Goal: Task Accomplishment & Management: Complete application form

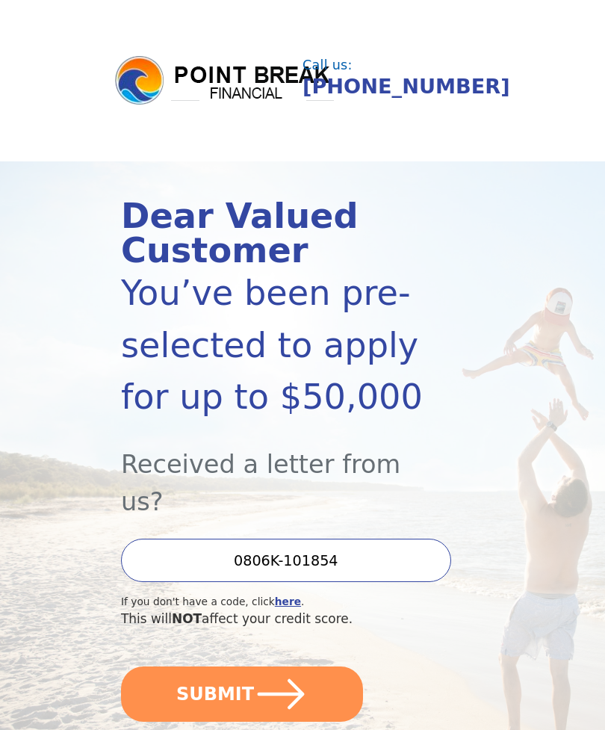
click at [172, 666] on button "SUBMIT" at bounding box center [242, 693] width 242 height 55
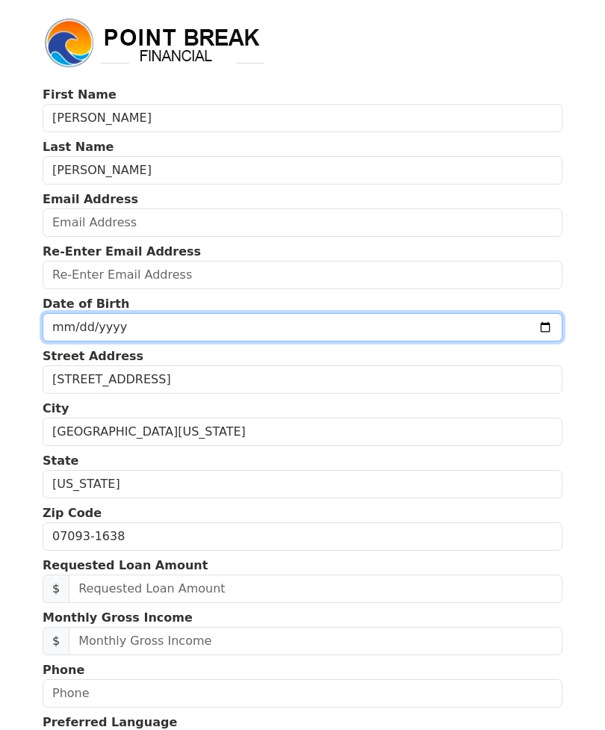
click at [528, 320] on input "date" at bounding box center [303, 327] width 520 height 28
type input "[DATE]"
click at [278, 332] on input "[DATE]" at bounding box center [303, 327] width 520 height 28
type input "[DATE]"
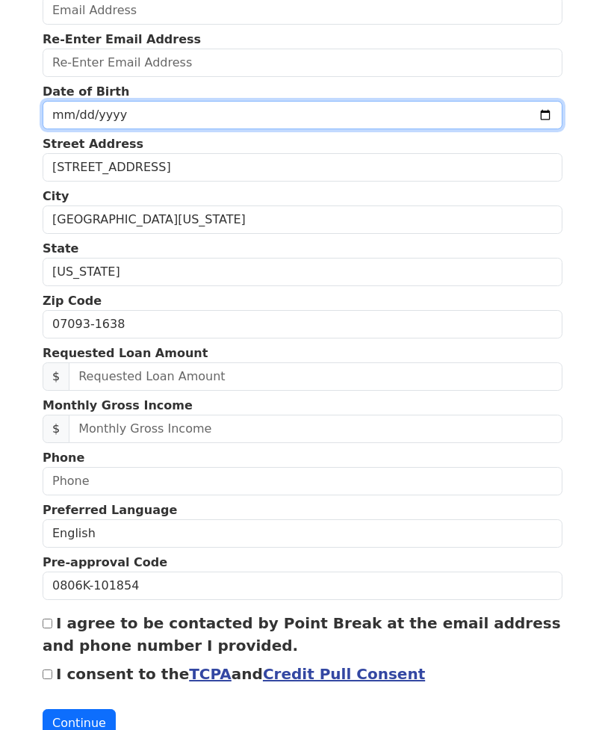
scroll to position [208, 0]
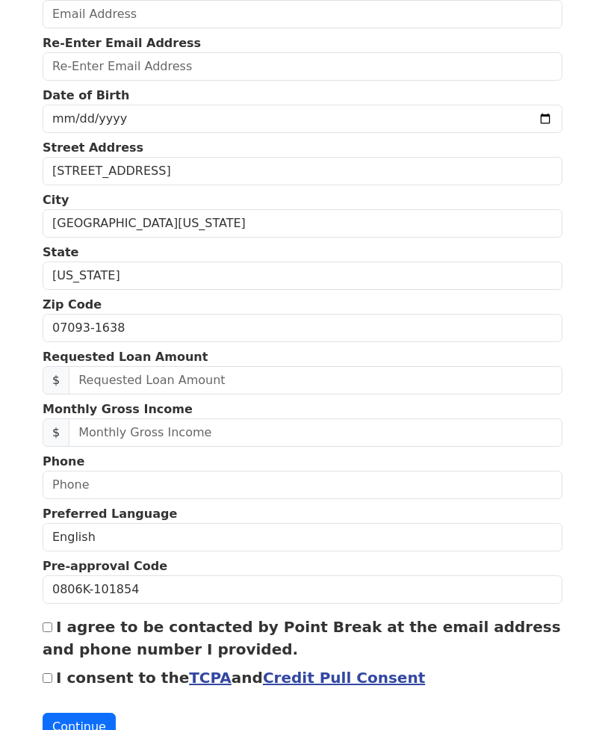
click at [430, 362] on p "Requested Loan Amount" at bounding box center [303, 357] width 520 height 18
click at [600, 511] on body "First Name [PERSON_NAME] Last Name [PERSON_NAME] Email Address Re-Enter Email A…" at bounding box center [302, 157] width 605 height 730
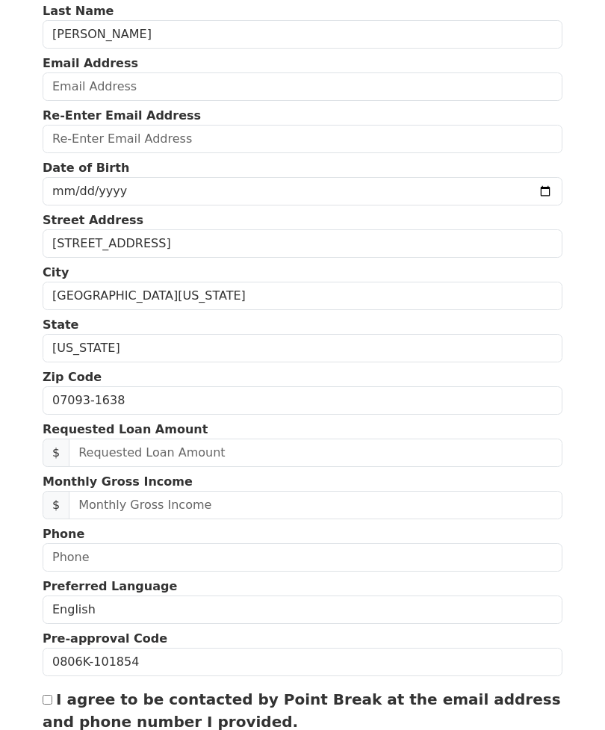
scroll to position [135, 0]
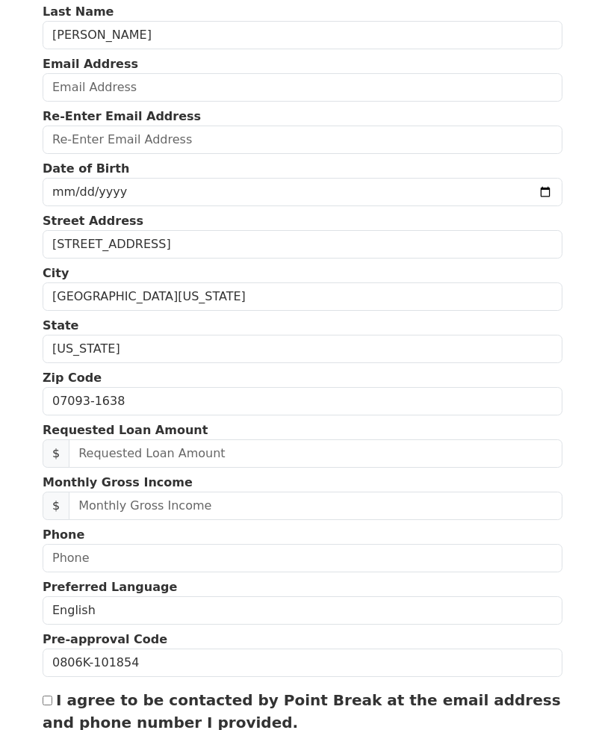
click at [579, 20] on body "First Name [PERSON_NAME] Last Name [PERSON_NAME] Email Address Re-Enter Email A…" at bounding box center [302, 230] width 605 height 730
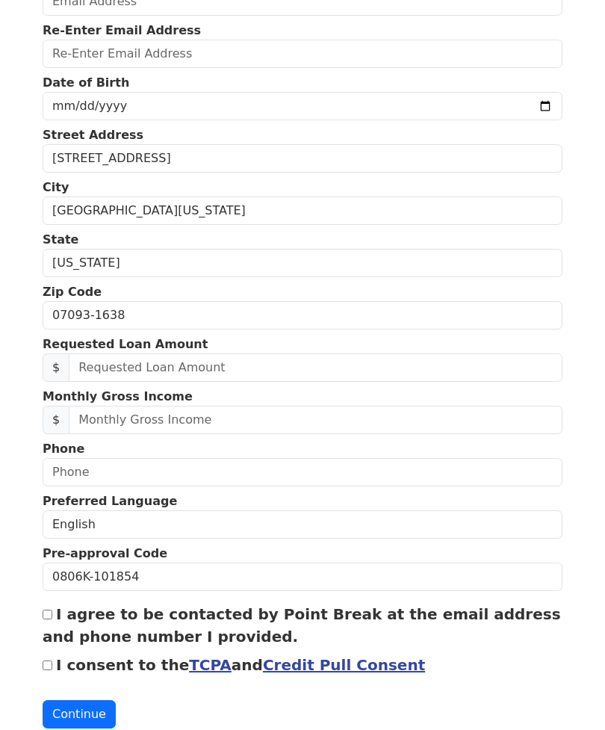
scroll to position [222, 0]
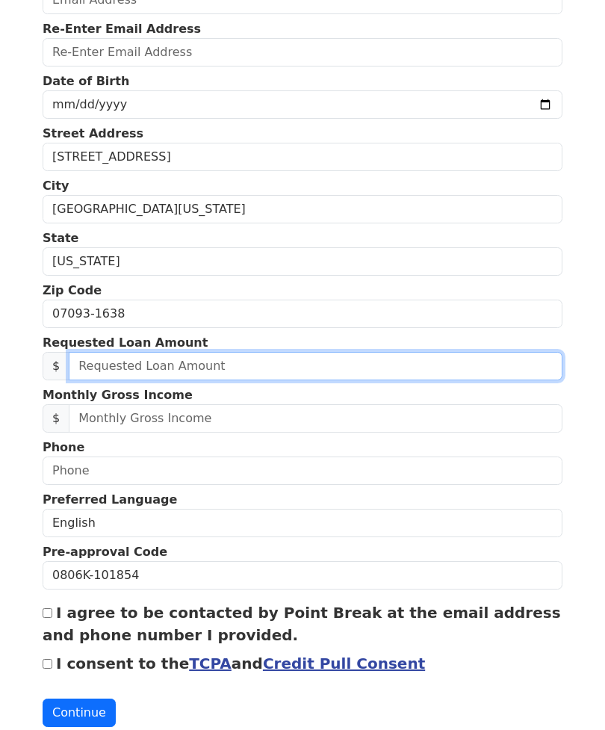
click at [125, 360] on input "text" at bounding box center [316, 366] width 494 height 28
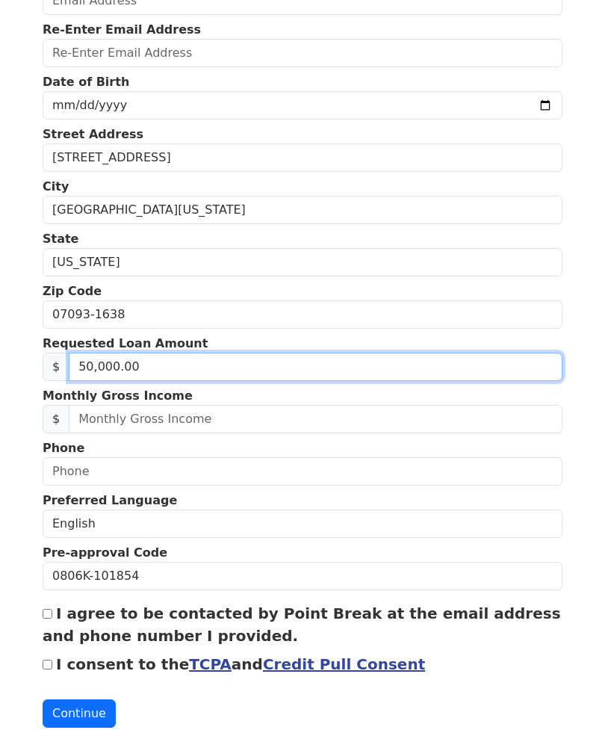
click at [137, 365] on input "50,000.00" at bounding box center [316, 366] width 494 height 28
click at [99, 352] on input "5.00" at bounding box center [316, 366] width 494 height 28
click at [107, 358] on input "5.00" at bounding box center [316, 366] width 494 height 28
type input "50,000.00"
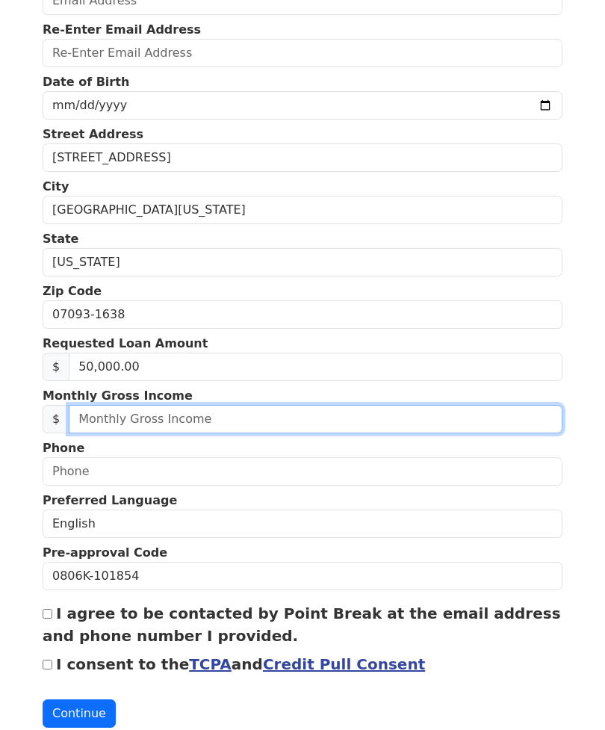
click at [520, 412] on input "text" at bounding box center [316, 419] width 494 height 28
type input "5,000.00"
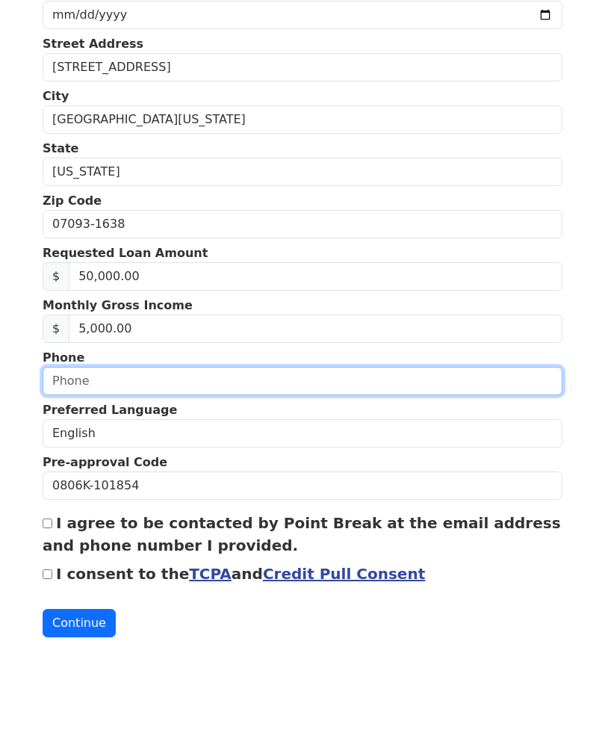
click at [60, 457] on input "text" at bounding box center [303, 471] width 520 height 28
type input "[PHONE_NUMBER]"
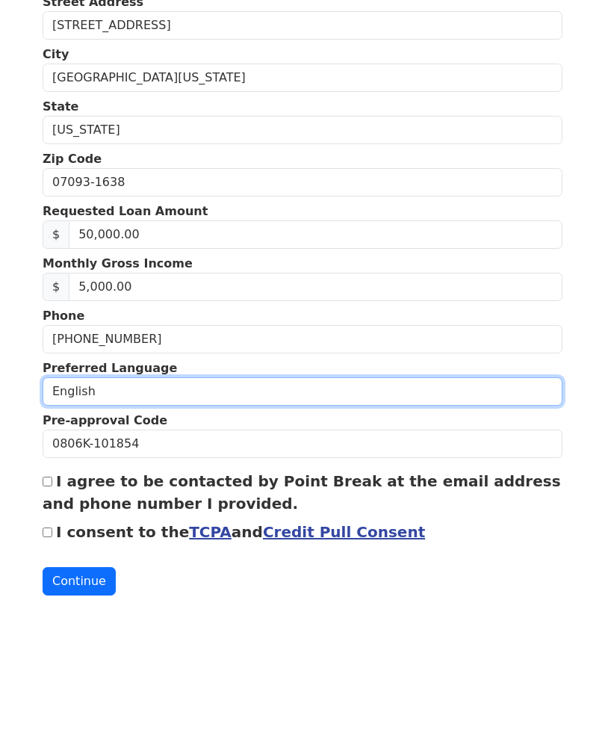
click at [59, 509] on select "English Spanish" at bounding box center [303, 523] width 520 height 28
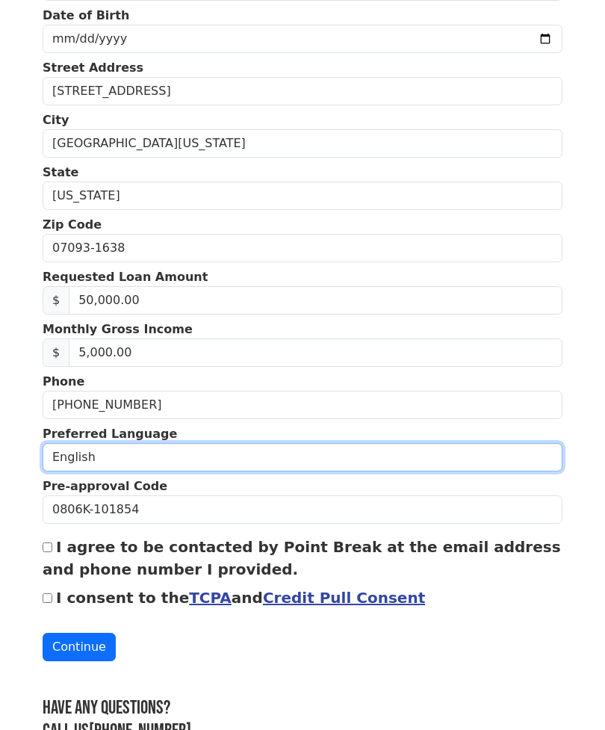
select select "Spanish"
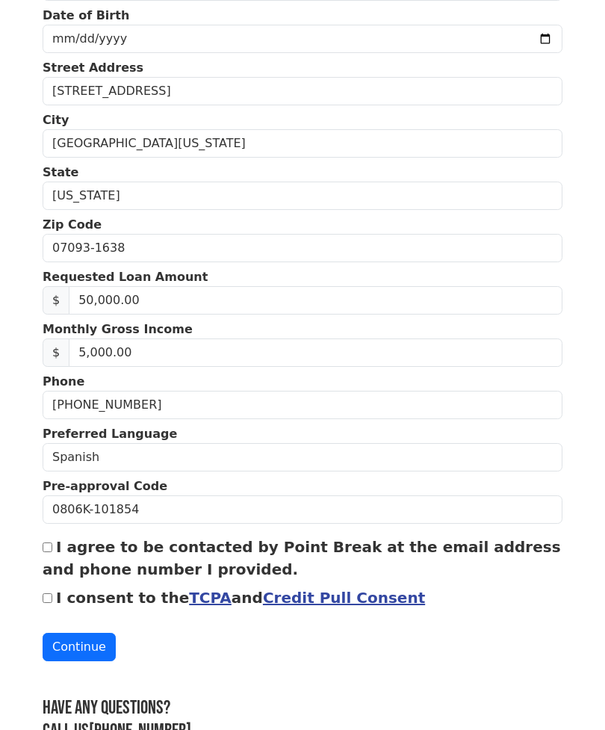
click at [46, 552] on input "I agree to be contacted by Point Break at the email address and phone number I …" at bounding box center [48, 547] width 10 height 10
checkbox input "true"
click at [52, 594] on input "I consent to the TCPA and Credit Pull Consent" at bounding box center [48, 598] width 10 height 10
checkbox input "true"
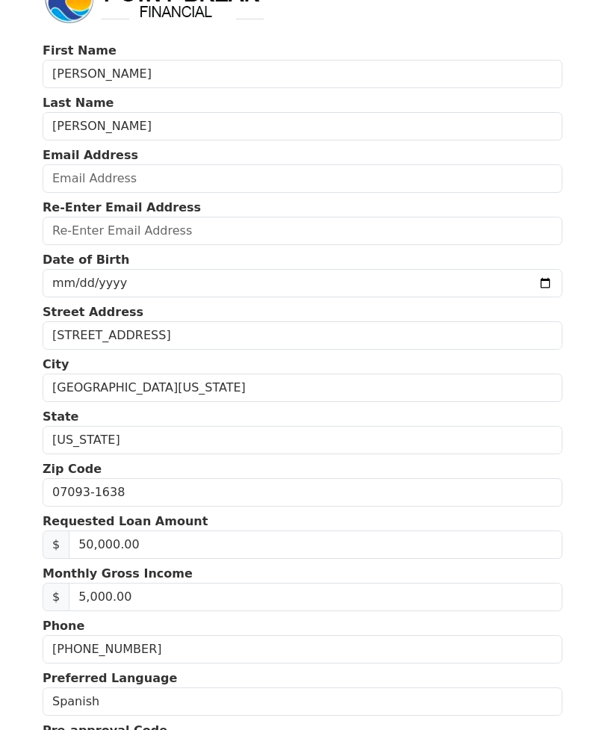
scroll to position [44, 0]
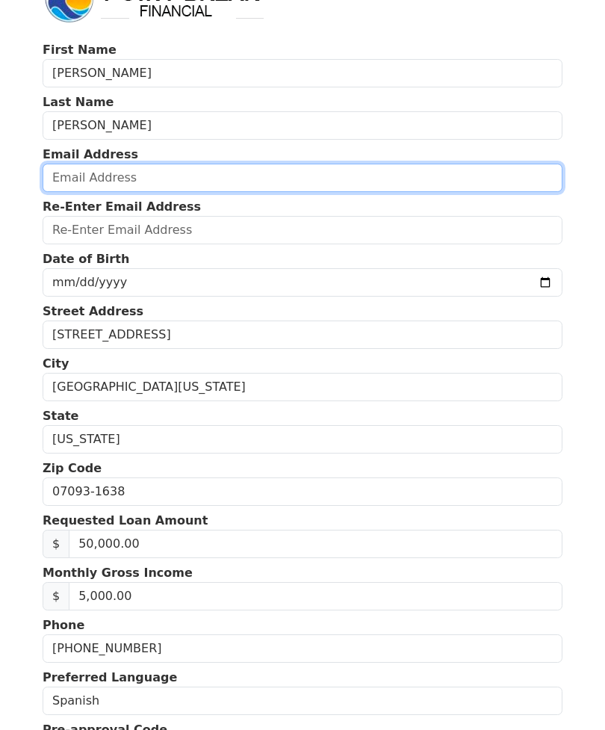
click at [84, 168] on input "email" at bounding box center [303, 178] width 520 height 28
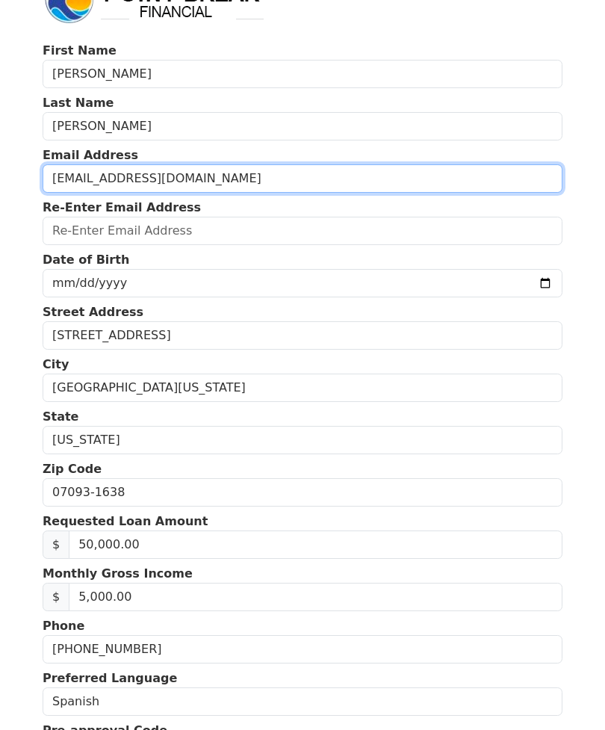
type input "[EMAIL_ADDRESS][DOMAIN_NAME]"
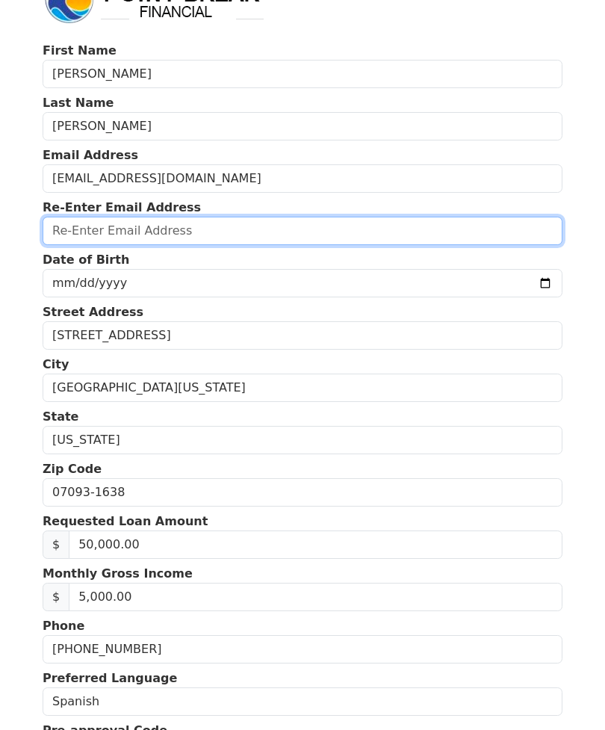
click at [78, 231] on input "email" at bounding box center [303, 231] width 520 height 28
type input "[EMAIL_ADDRESS][DOMAIN_NAME]"
